Goal: Transaction & Acquisition: Purchase product/service

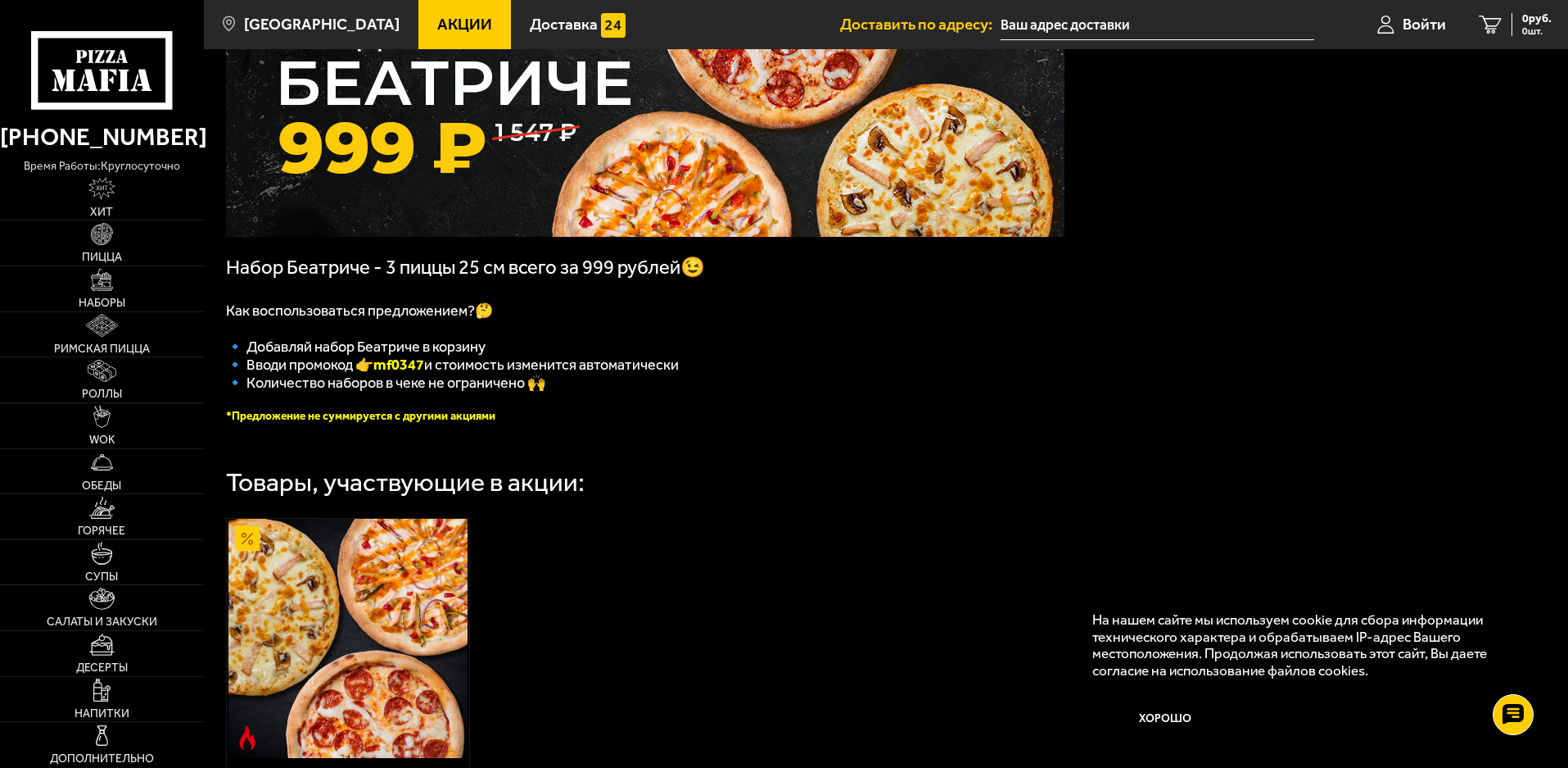
scroll to position [151, 0]
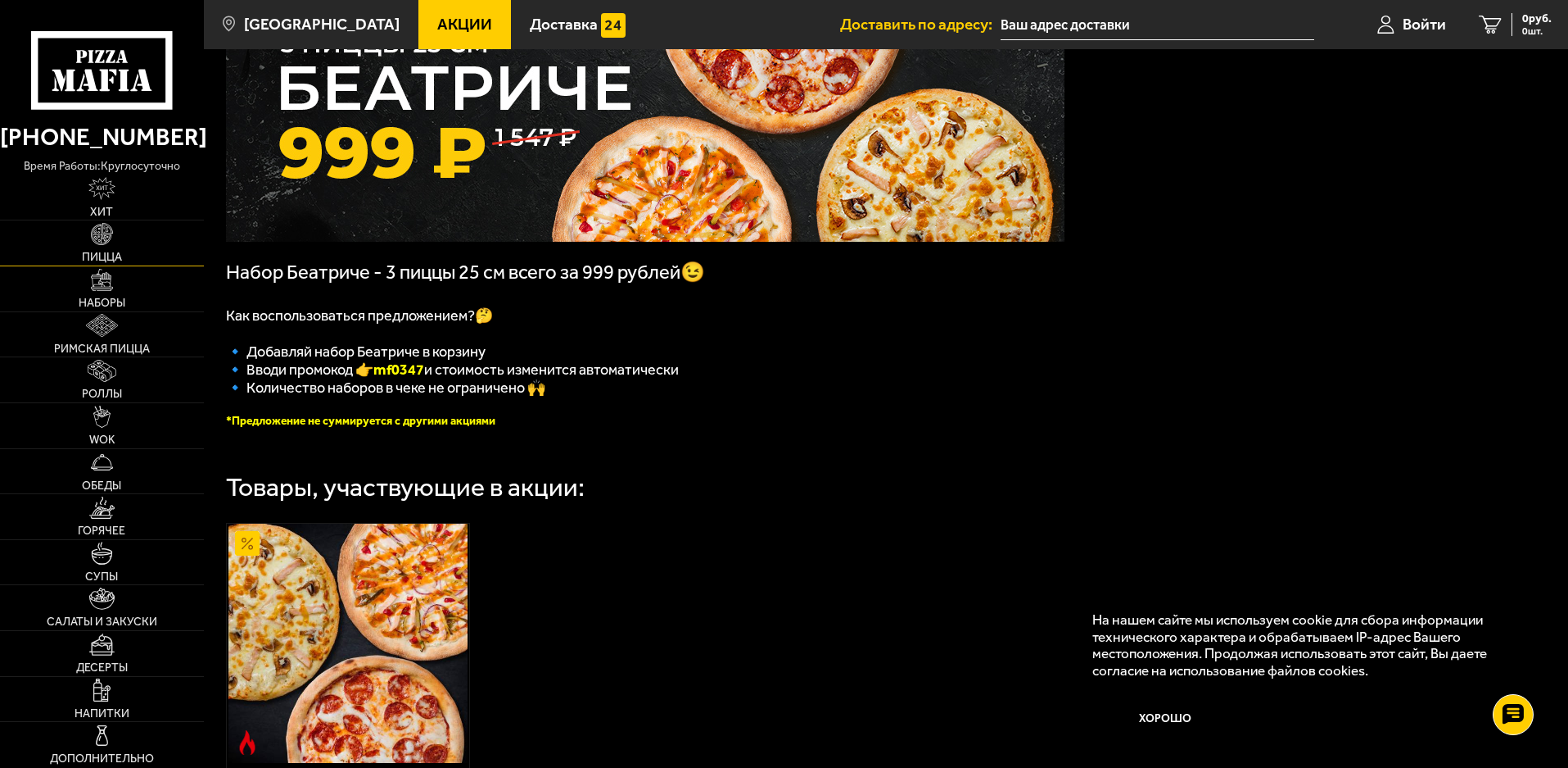
click at [91, 245] on img at bounding box center [102, 234] width 22 height 22
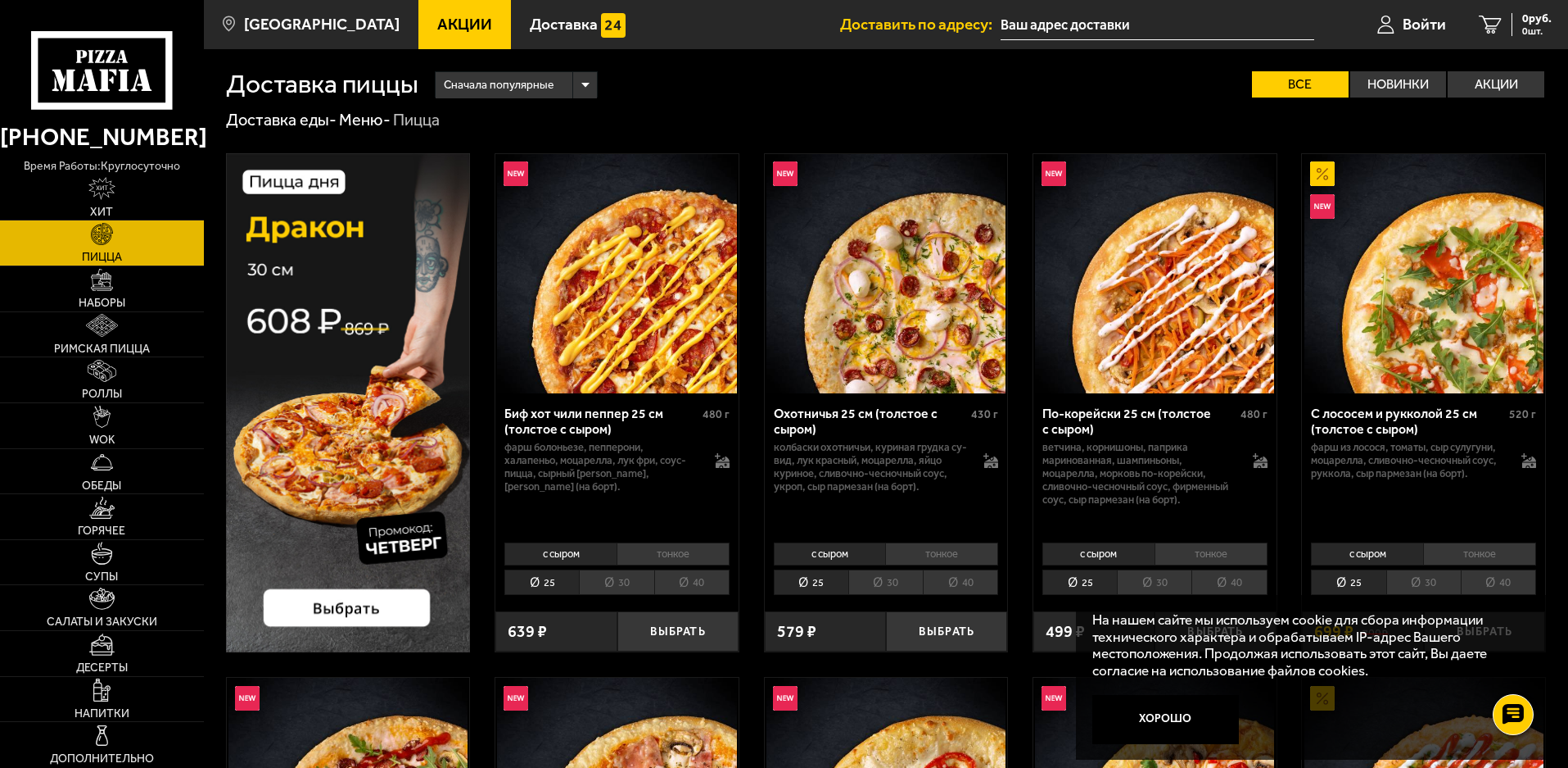
click at [687, 576] on li "40" at bounding box center [691, 582] width 75 height 25
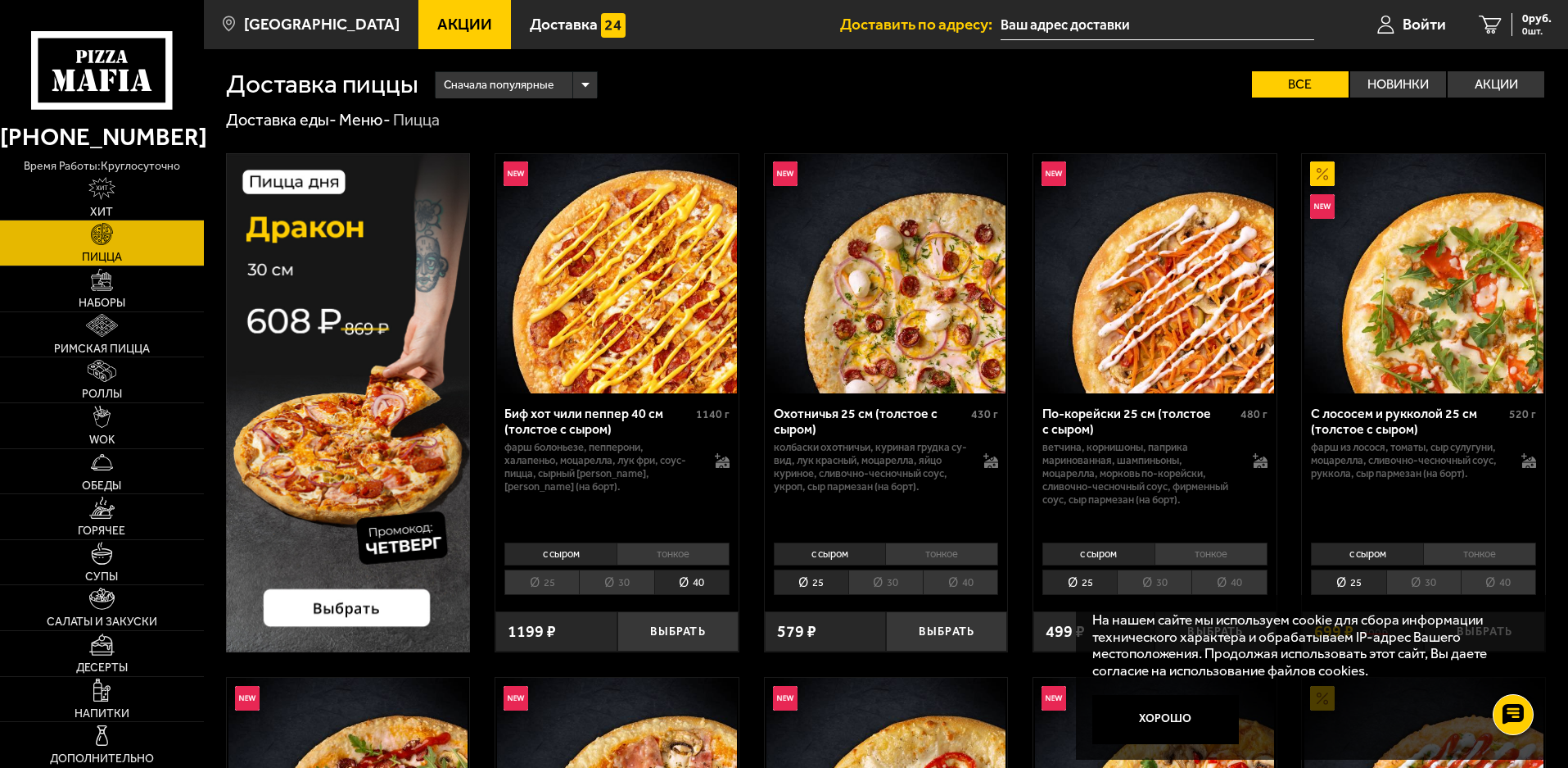
click at [964, 577] on li "40" at bounding box center [960, 582] width 75 height 25
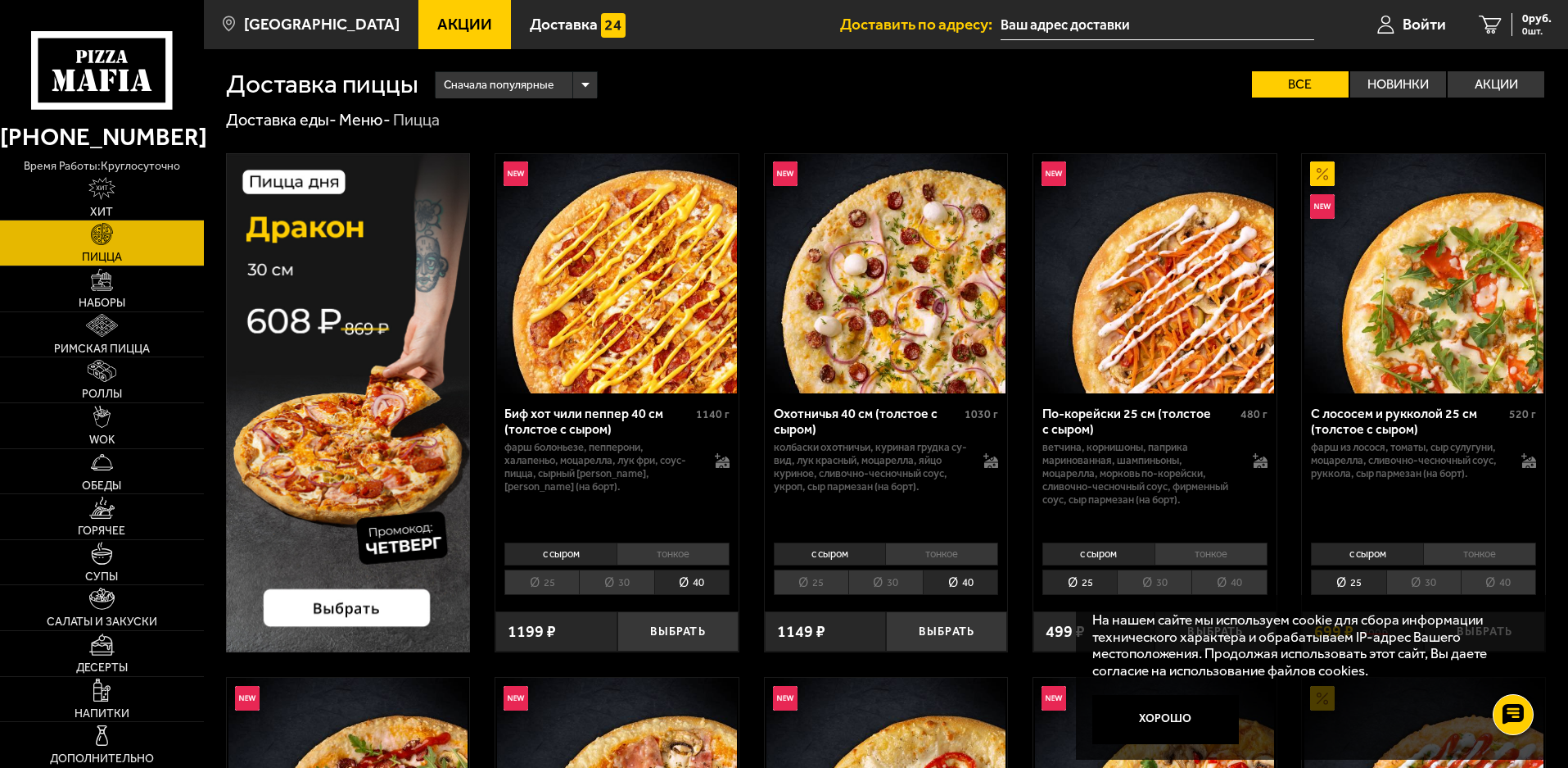
click at [812, 574] on li "25" at bounding box center [811, 582] width 74 height 25
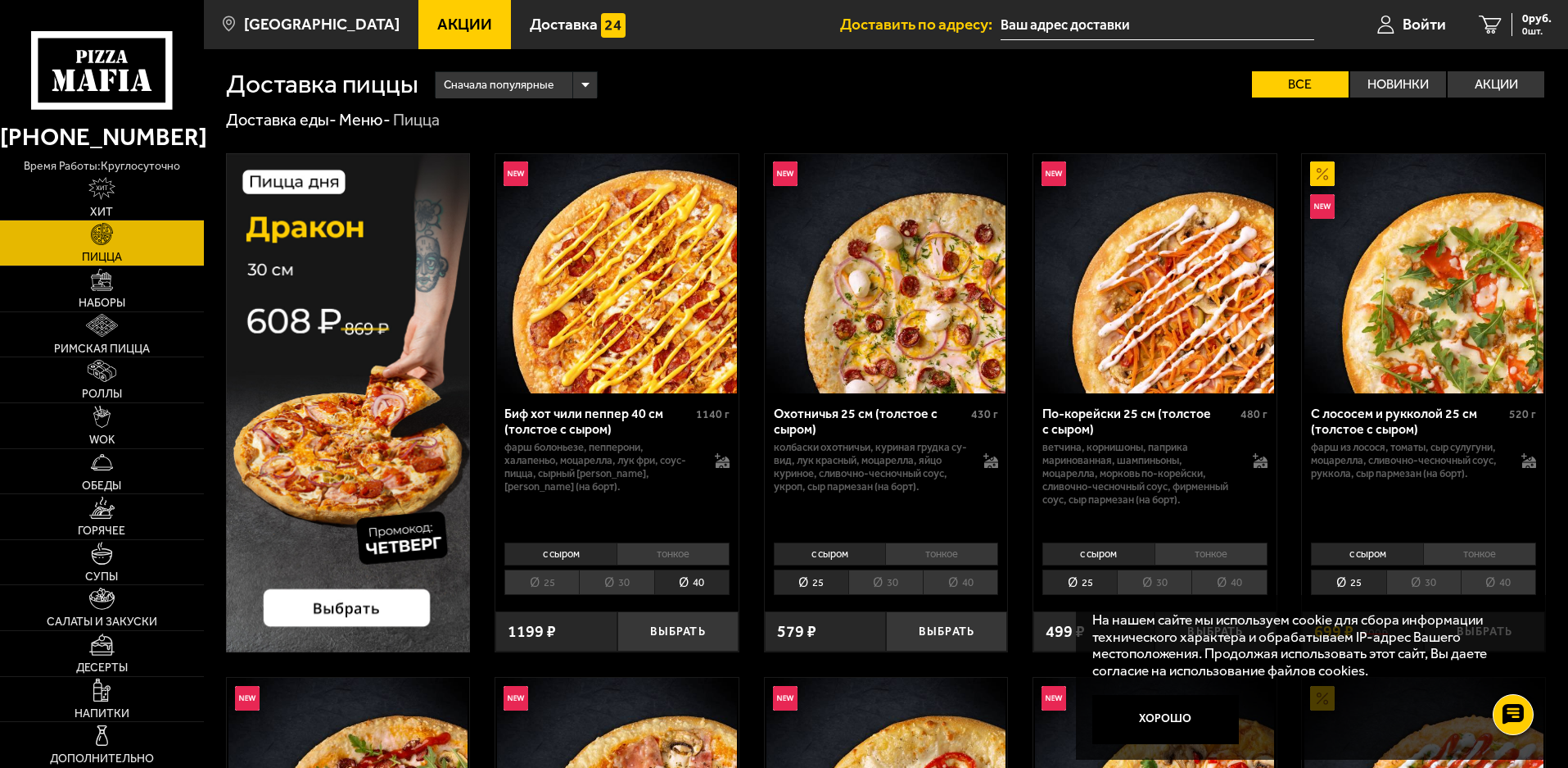
click at [883, 572] on li "30" at bounding box center [886, 582] width 74 height 25
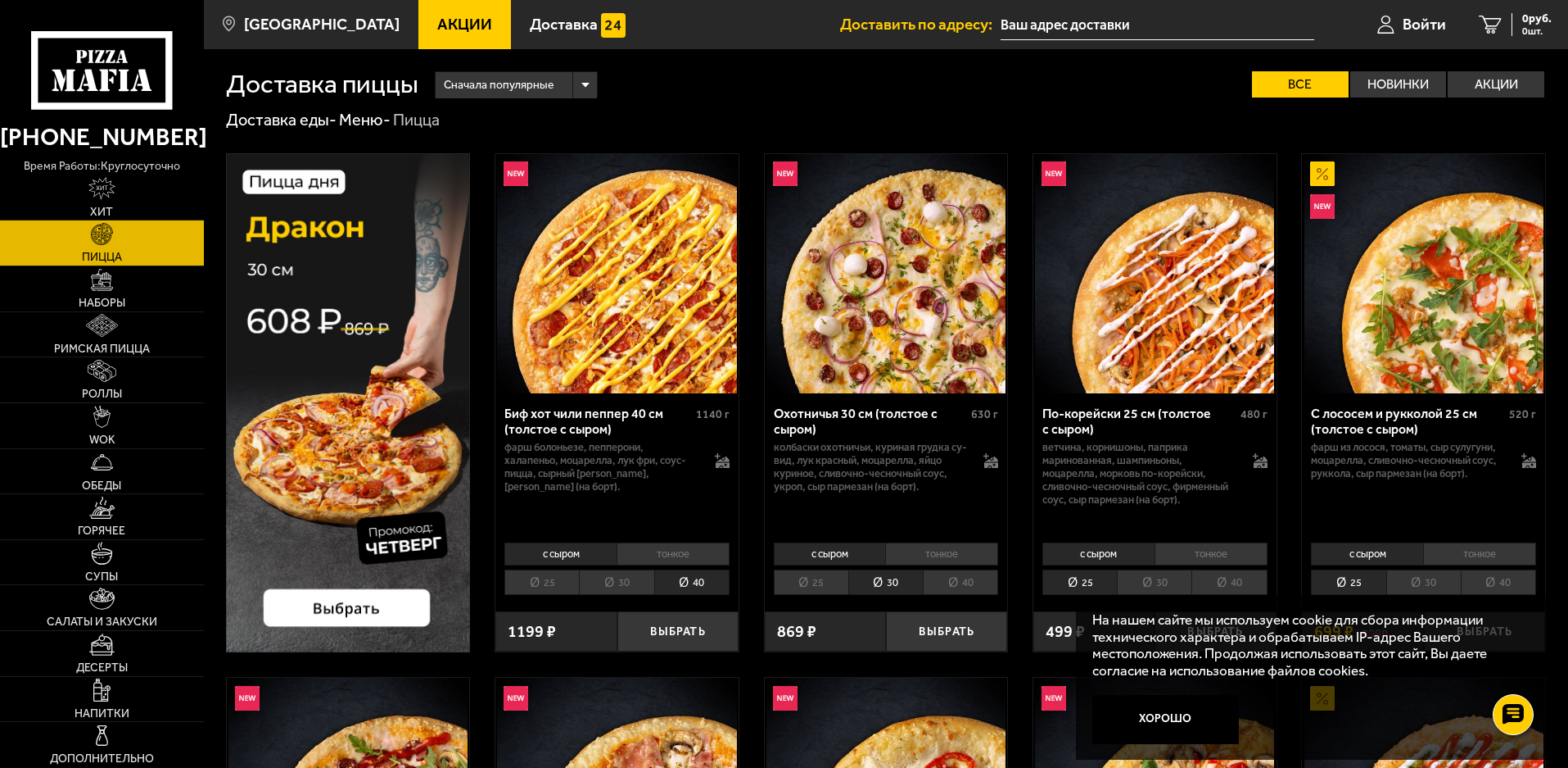
click at [815, 579] on li "25" at bounding box center [811, 582] width 74 height 25
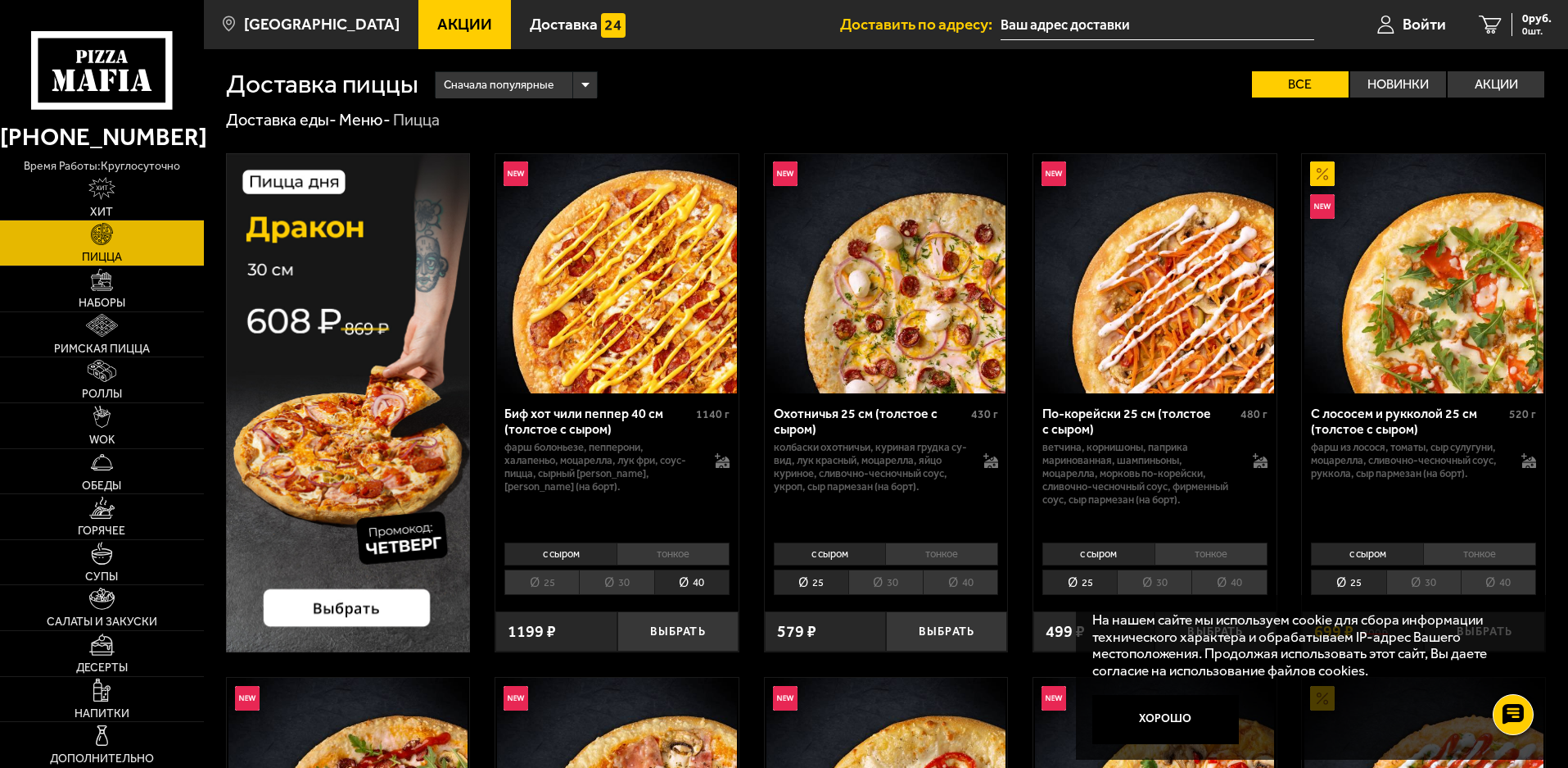
click at [950, 578] on li "40" at bounding box center [960, 582] width 75 height 25
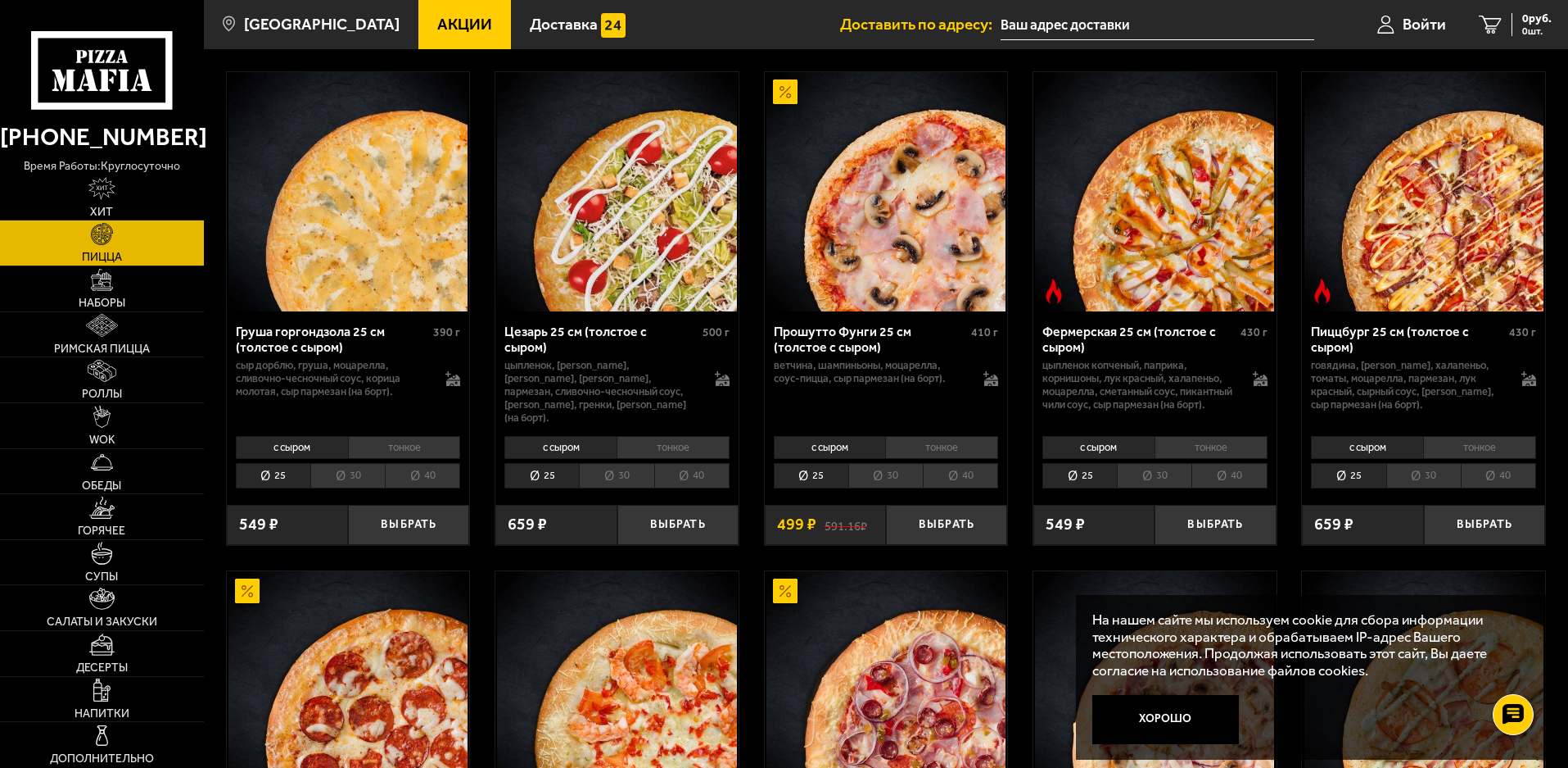
scroll to position [1884, 0]
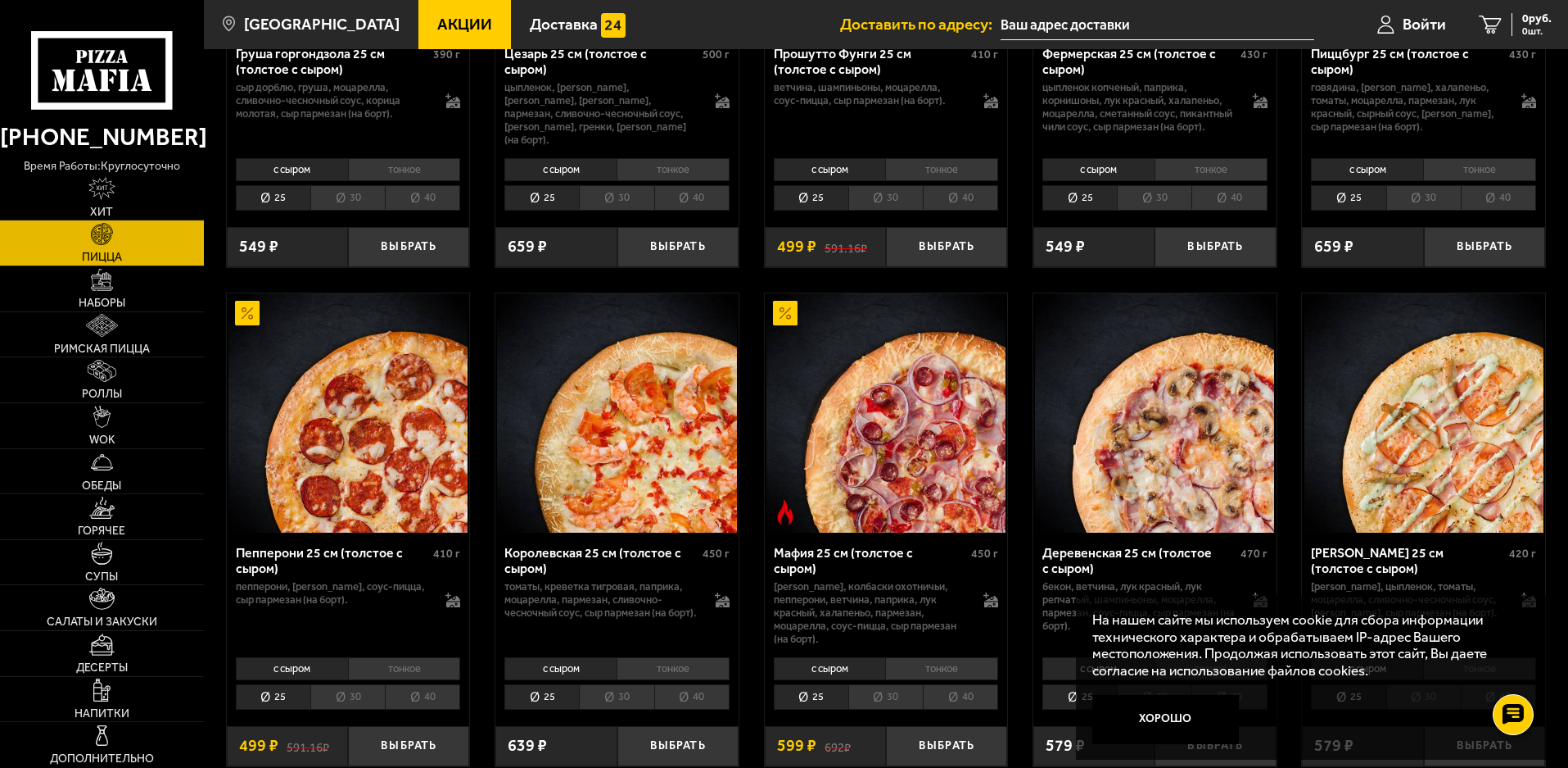
click at [952, 671] on li "тонкое" at bounding box center [942, 668] width 113 height 23
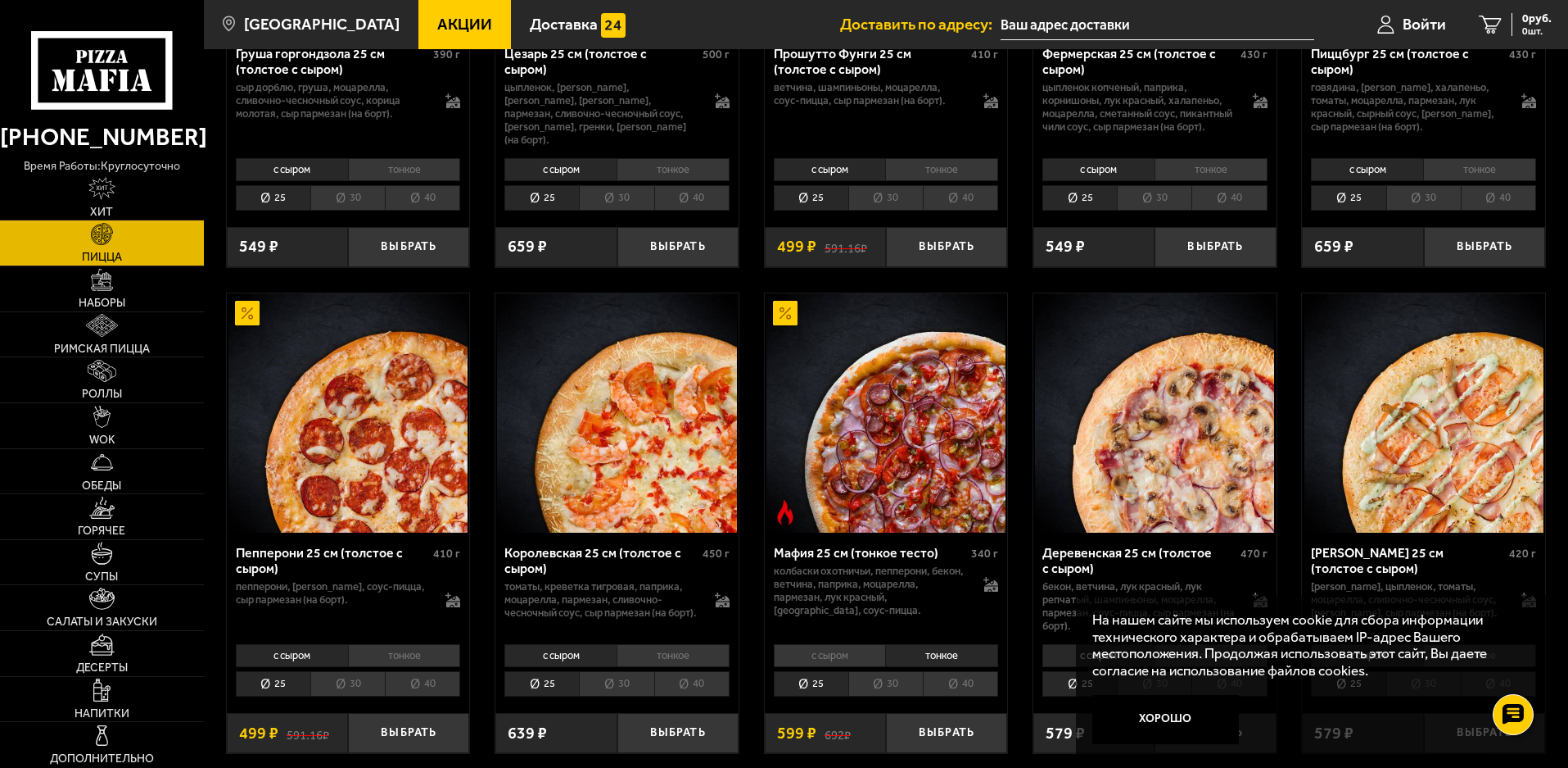
click at [841, 667] on li "с сыром" at bounding box center [830, 655] width 112 height 23
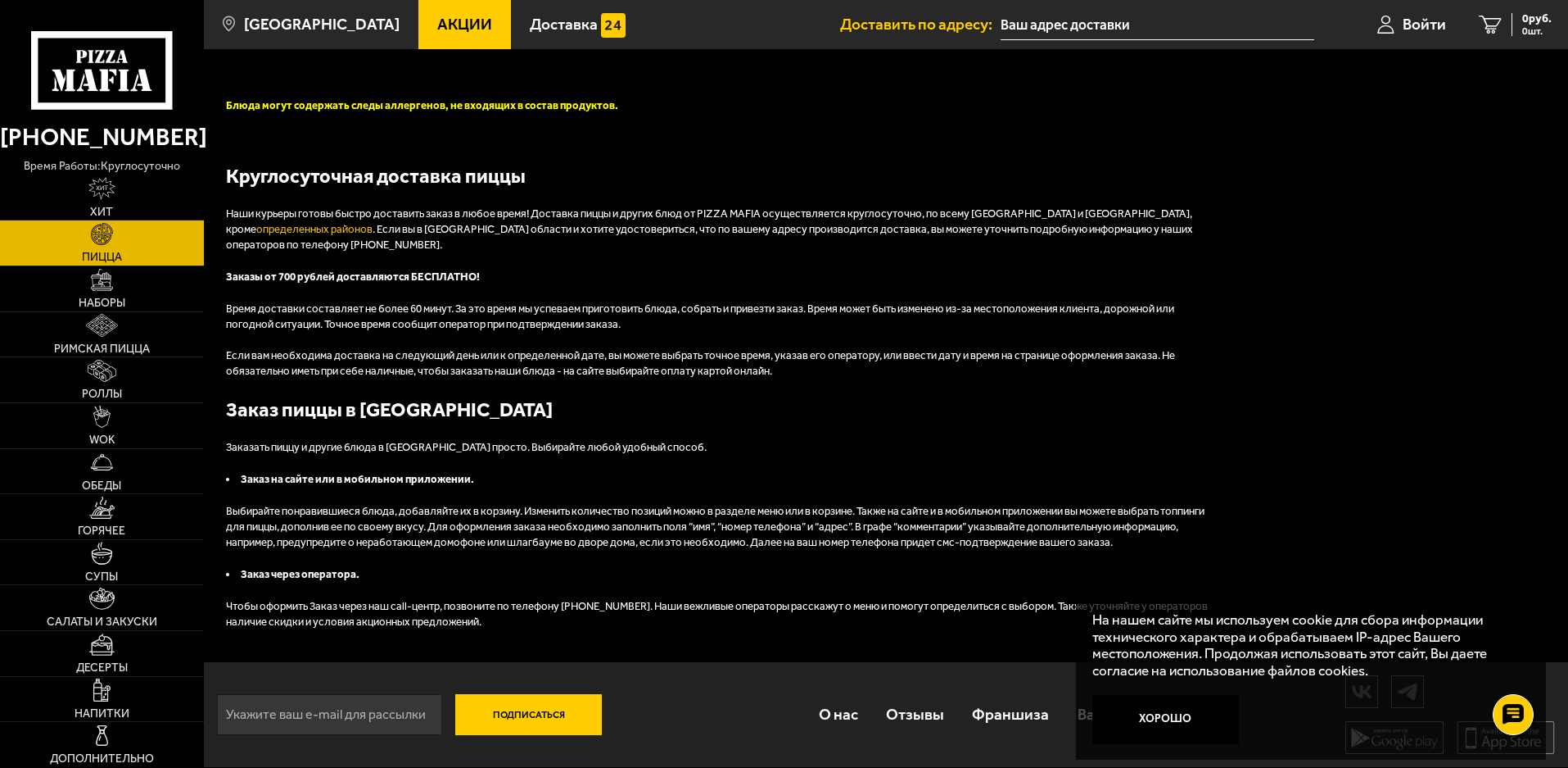
scroll to position [4277, 0]
